Goal: Use online tool/utility: Utilize a website feature to perform a specific function

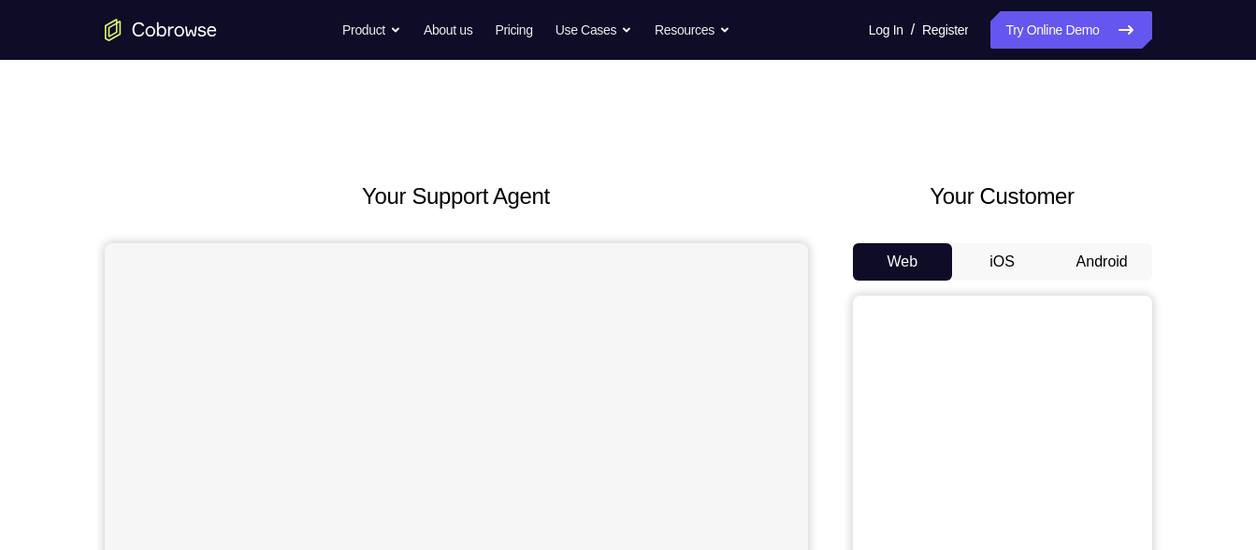
click at [1071, 260] on button "Android" at bounding box center [1102, 261] width 100 height 37
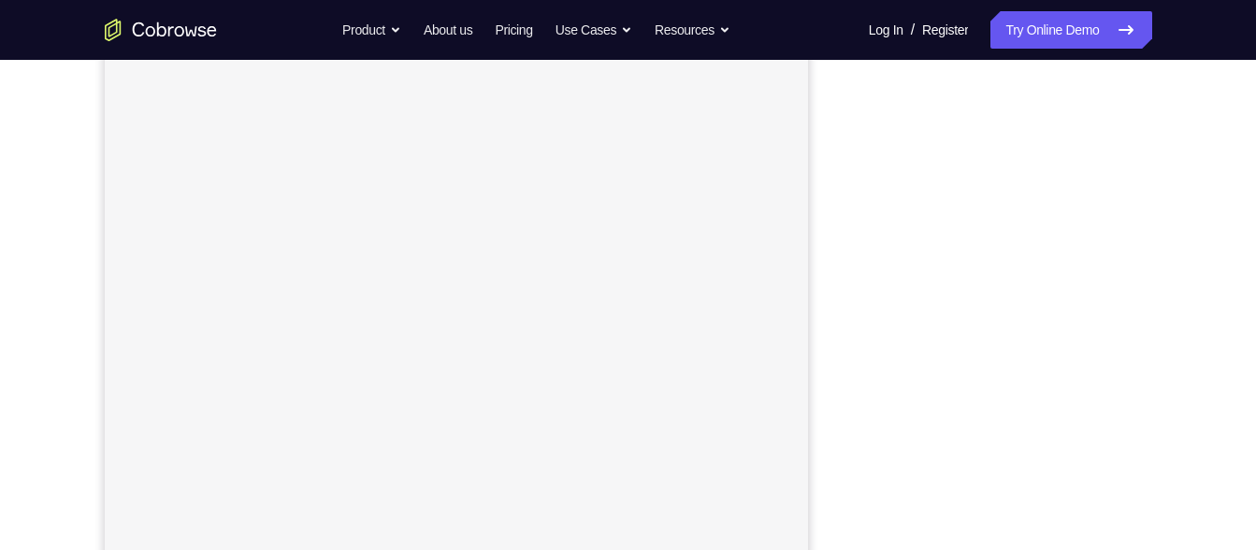
scroll to position [301, 0]
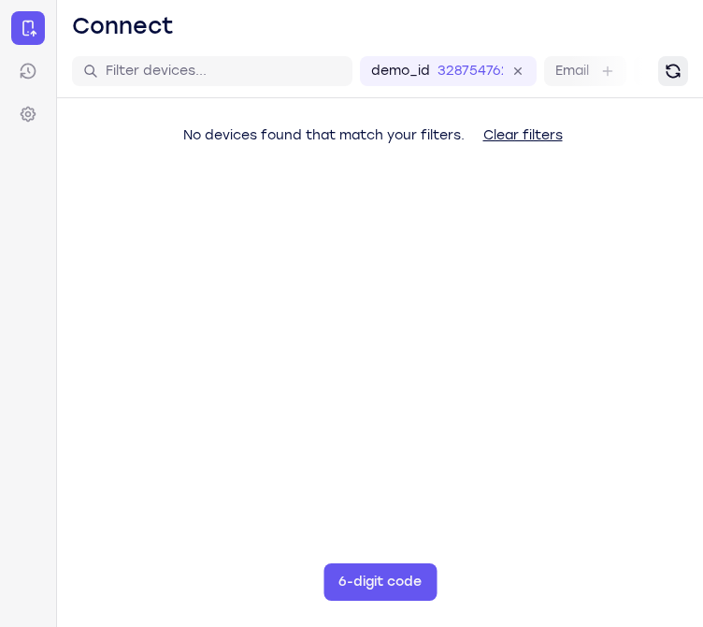
click at [684, 78] on button "Refresh" at bounding box center [673, 71] width 30 height 30
click at [673, 78] on icon "Refresh" at bounding box center [674, 72] width 18 height 18
click at [673, 78] on icon "Refresh" at bounding box center [673, 71] width 15 height 15
click at [673, 78] on icon "Refresh" at bounding box center [673, 71] width 19 height 19
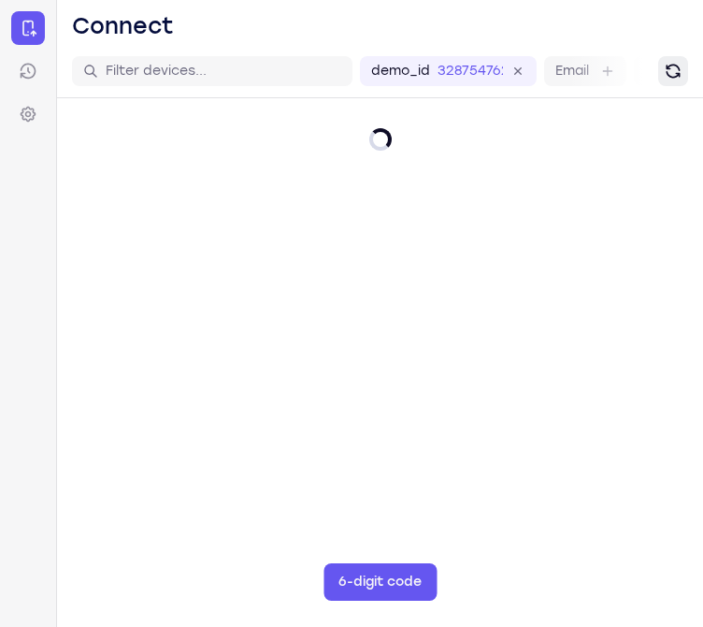
click at [673, 78] on icon "Refresh" at bounding box center [673, 71] width 19 height 19
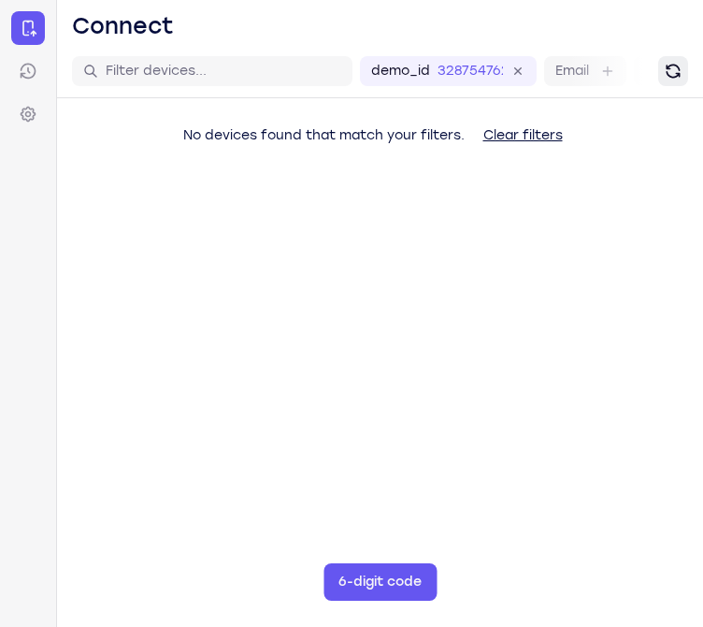
click at [673, 78] on icon "Refresh" at bounding box center [673, 71] width 14 height 14
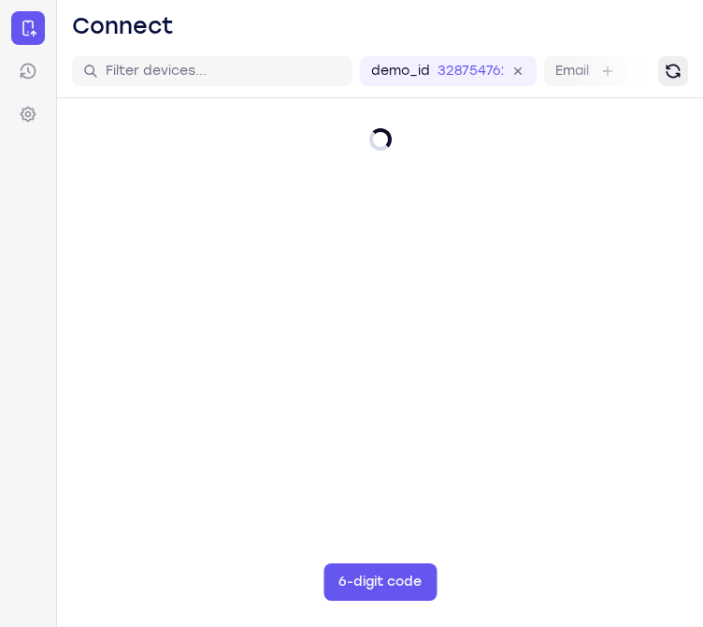
click at [673, 78] on icon "Refresh" at bounding box center [673, 71] width 14 height 14
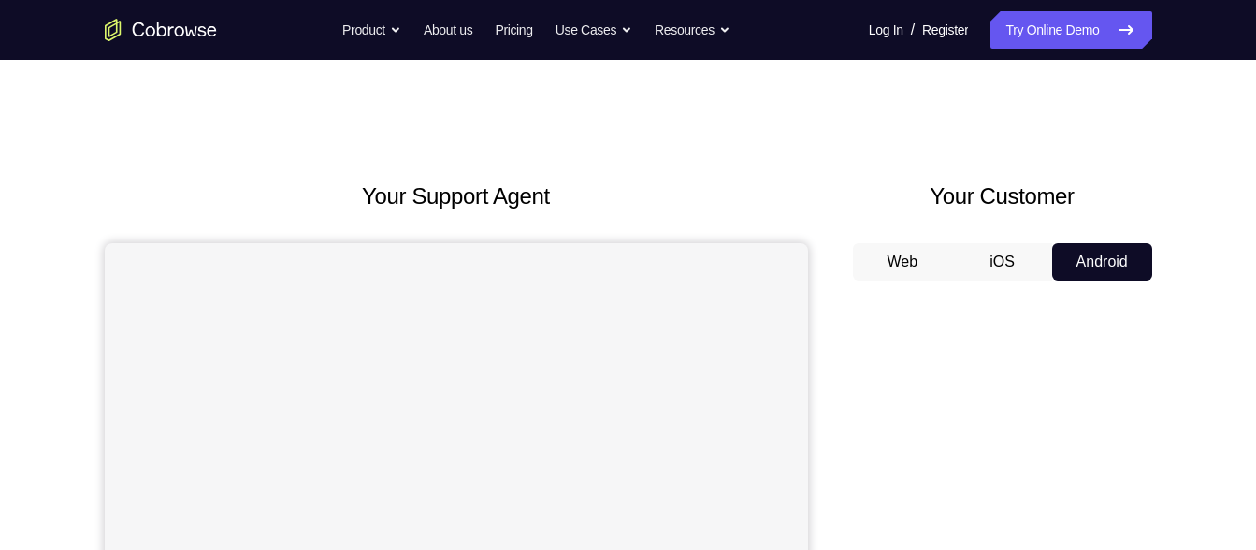
scroll to position [104, 0]
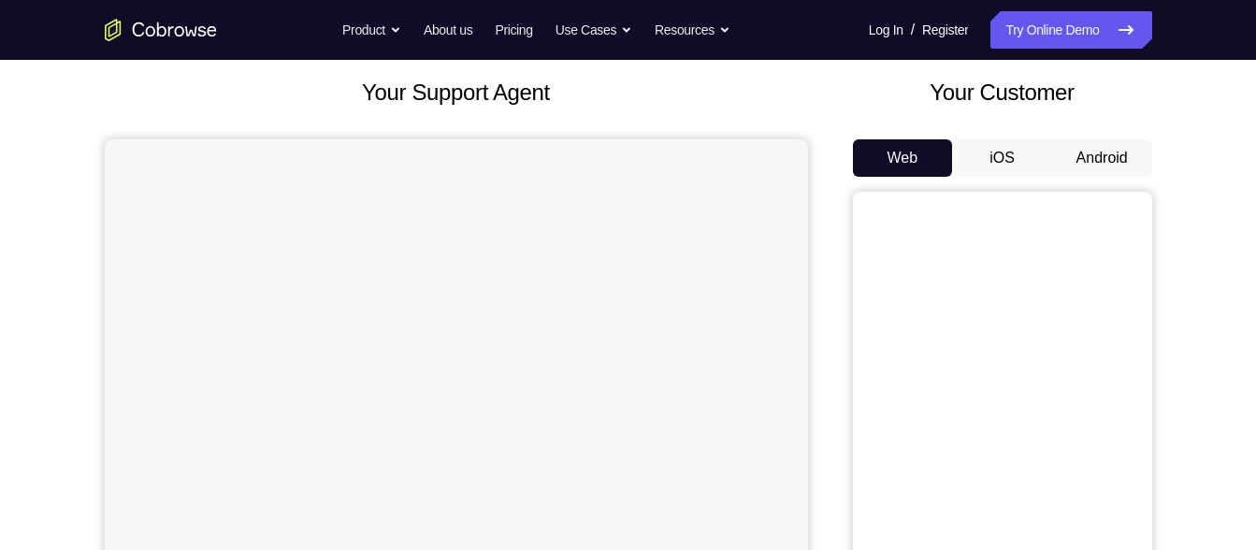
click at [1081, 148] on button "Android" at bounding box center [1102, 157] width 100 height 37
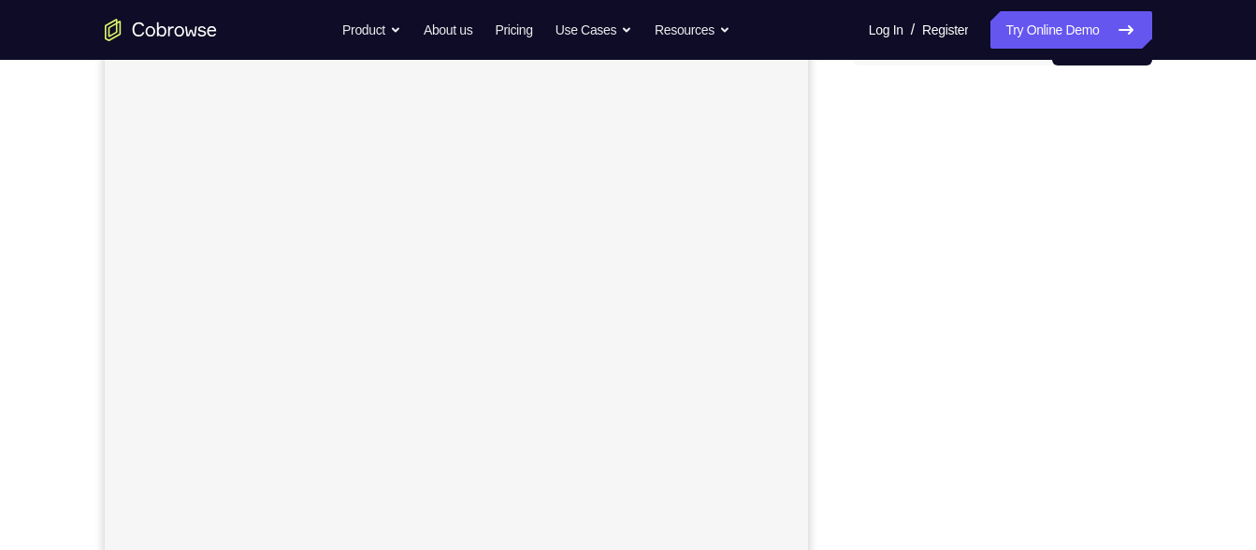
scroll to position [218, 0]
